Goal: Information Seeking & Learning: Learn about a topic

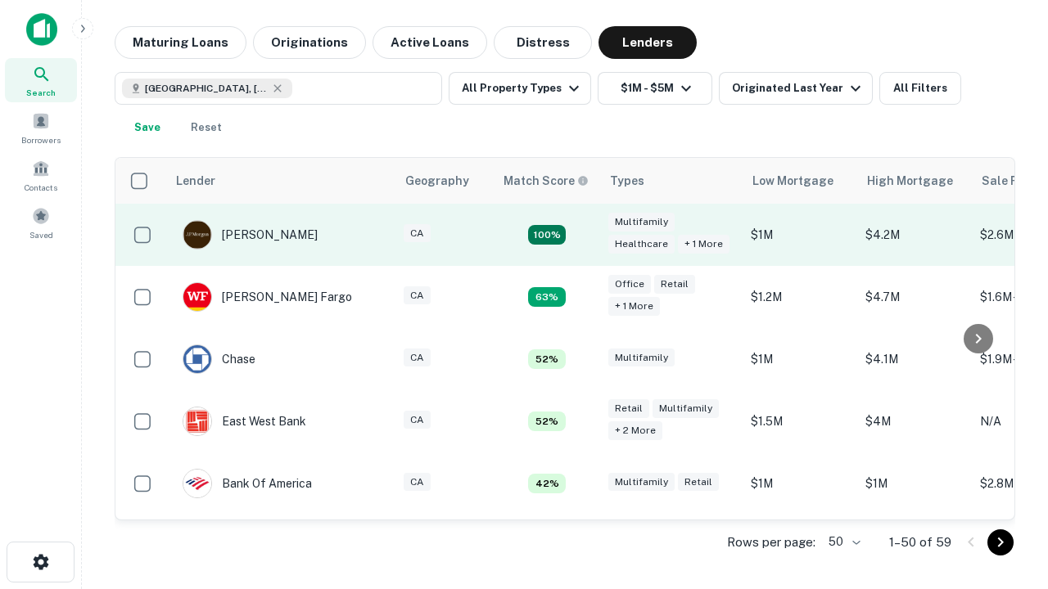
click at [581, 235] on td "100%" at bounding box center [547, 235] width 106 height 62
